Goal: Information Seeking & Learning: Understand process/instructions

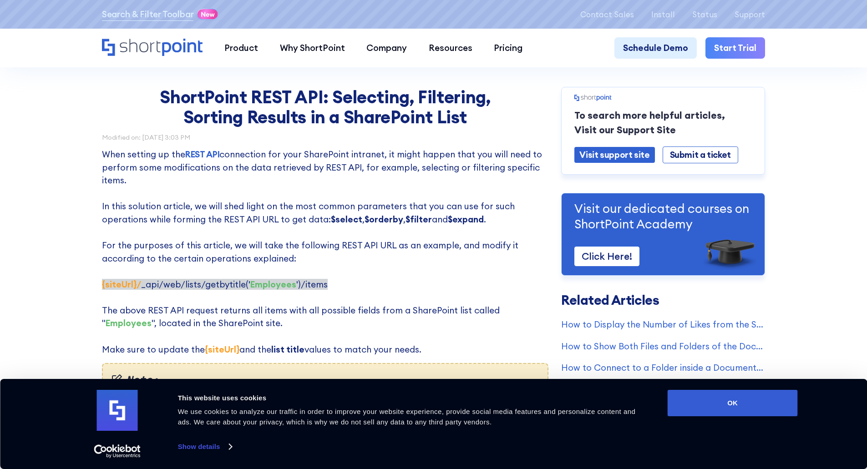
scroll to position [228, 0]
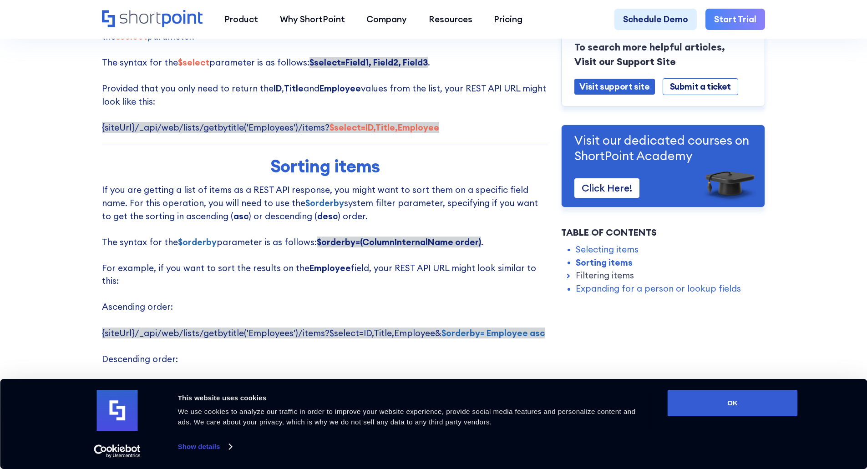
scroll to position [637, 0]
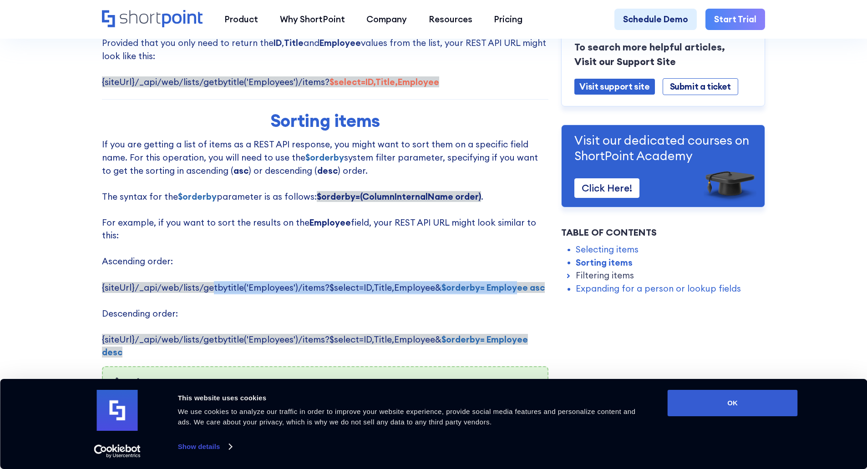
drag, startPoint x: 208, startPoint y: 283, endPoint x: 510, endPoint y: 279, distance: 302.4
click at [510, 282] on span "{siteUrl}/_api/web/lists/getbytitle('Employees')/items?$select=ID,Title,Employe…" at bounding box center [323, 287] width 443 height 11
click at [501, 311] on p "If you are getting a list of items as a REST API response, you might want to so…" at bounding box center [325, 248] width 447 height 221
click at [216, 282] on span "{siteUrl}/_api/web/lists/getbytitle('Employees')/items?$select=ID,Title,Employe…" at bounding box center [323, 287] width 443 height 11
click at [217, 282] on span "{siteUrl}/_api/web/lists/getbytitle('Employees')/items?$select=ID,Title,Employe…" at bounding box center [323, 287] width 443 height 11
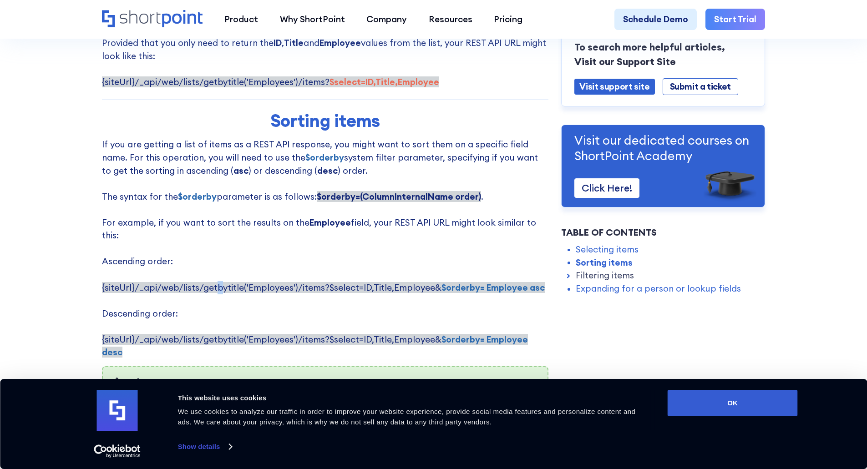
click at [272, 283] on span "{siteUrl}/_api/web/lists/getbytitle('Employees')/items?$select=ID,Title,Employe…" at bounding box center [323, 287] width 443 height 11
click at [285, 284] on span "{siteUrl}/_api/web/lists/getbytitle('Employees')/items?$select=ID,Title,Employe…" at bounding box center [323, 287] width 443 height 11
click at [275, 282] on span "{siteUrl}/_api/web/lists/getbytitle('Employees')/items?$select=ID,Title,Employe…" at bounding box center [323, 287] width 443 height 11
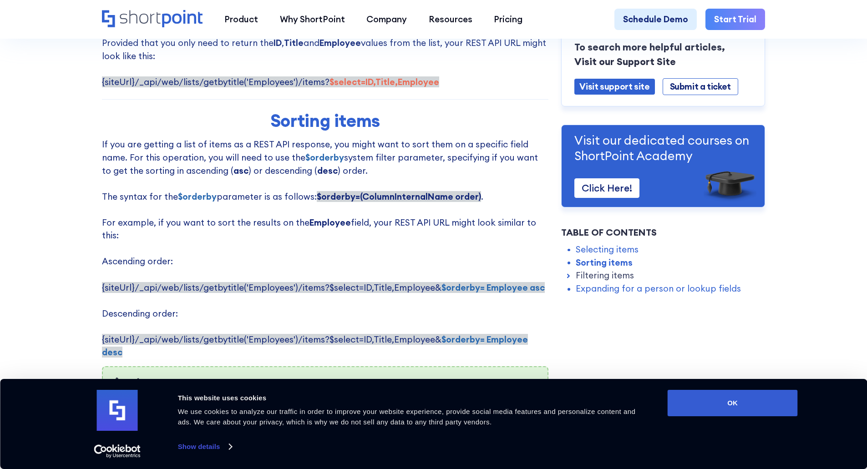
click at [286, 260] on p "If you are getting a list of items as a REST API response, you might want to so…" at bounding box center [325, 248] width 447 height 221
drag, startPoint x: 300, startPoint y: 278, endPoint x: 327, endPoint y: 280, distance: 27.4
click at [327, 282] on span "{siteUrl}/_api/web/lists/getbytitle('Employees')/items?$select=ID,Title,Employe…" at bounding box center [323, 287] width 443 height 11
drag, startPoint x: 370, startPoint y: 315, endPoint x: 341, endPoint y: 285, distance: 41.2
click at [369, 313] on p "If you are getting a list of items as a REST API response, you might want to so…" at bounding box center [325, 248] width 447 height 221
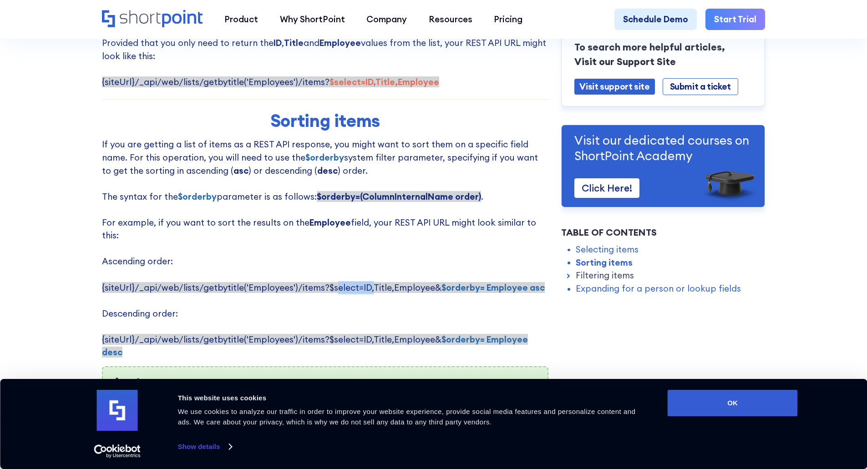
drag, startPoint x: 332, startPoint y: 279, endPoint x: 367, endPoint y: 276, distance: 34.7
click at [367, 282] on span "{siteUrl}/_api/web/lists/getbytitle('Employees')/items?$select=ID,Title,Employe…" at bounding box center [323, 287] width 443 height 11
click at [352, 282] on span "{siteUrl}/_api/web/lists/getbytitle('Employees')/items?$select=ID,Title,Employe…" at bounding box center [323, 287] width 443 height 11
click at [365, 282] on span "{siteUrl}/_api/web/lists/getbytitle('Employees')/items?$select=ID,Title,Employe…" at bounding box center [323, 287] width 443 height 11
click at [381, 282] on span "{siteUrl}/_api/web/lists/getbytitle('Employees')/items?$select=ID,Title,Employe…" at bounding box center [323, 287] width 443 height 11
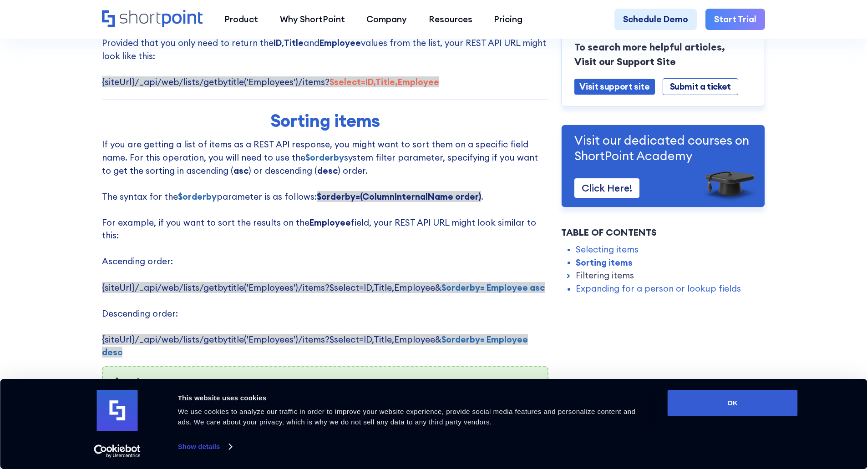
click at [396, 282] on span "{siteUrl}/_api/web/lists/getbytitle('Employees')/items?$select=ID,Title,Employe…" at bounding box center [323, 287] width 443 height 11
drag, startPoint x: 445, startPoint y: 277, endPoint x: 524, endPoint y: 294, distance: 80.1
click at [515, 297] on p "If you are getting a list of items as a REST API response, you might want to so…" at bounding box center [325, 248] width 447 height 221
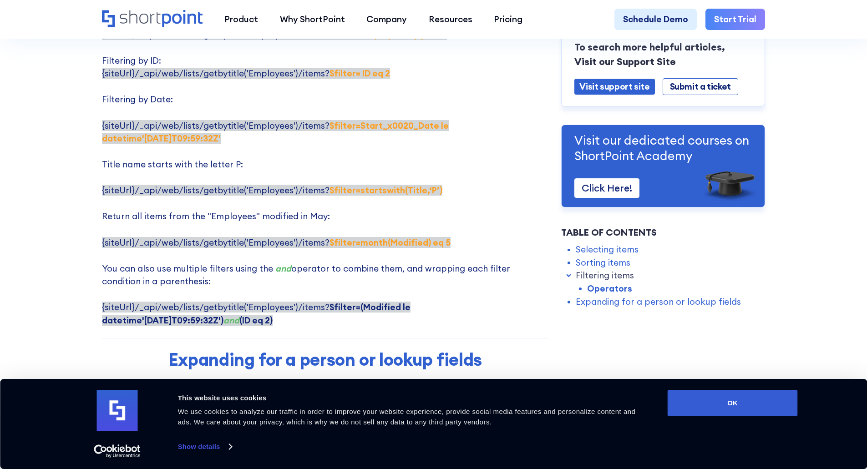
scroll to position [1867, 0]
